Goal: Navigation & Orientation: Find specific page/section

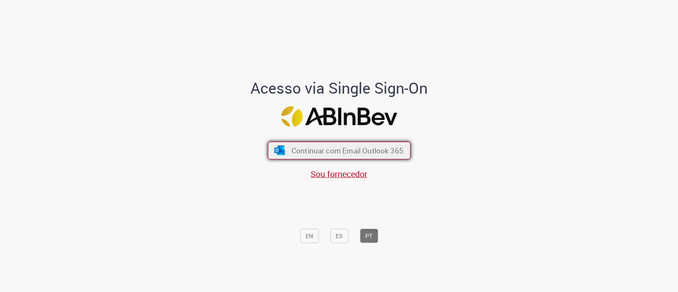
click at [376, 147] on span "Continuar com Email Outlook 365" at bounding box center [347, 151] width 112 height 10
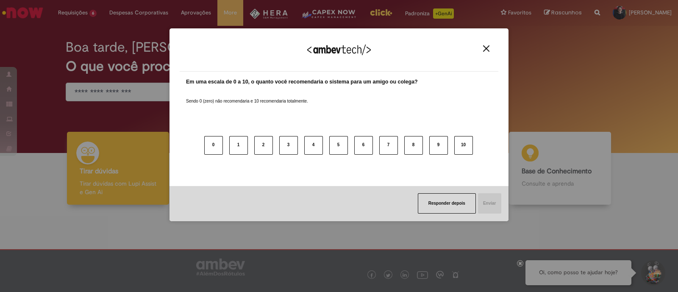
click at [485, 45] on div "Agradecemos seu feedback!" at bounding box center [339, 55] width 319 height 33
click at [487, 47] on img "Close" at bounding box center [486, 48] width 6 height 6
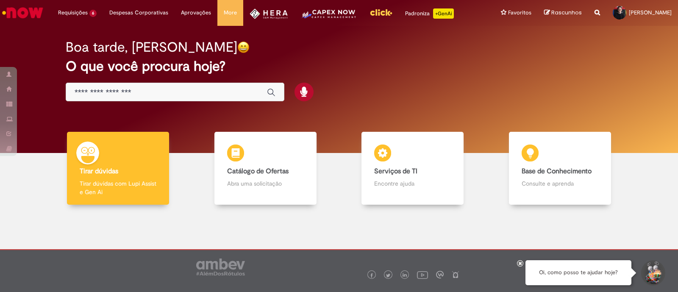
click at [522, 60] on h2 "O que você procura hoje?" at bounding box center [339, 66] width 547 height 15
click at [383, 11] on img "Menu Cabeçalho" at bounding box center [381, 12] width 23 height 13
